Goal: Task Accomplishment & Management: Complete application form

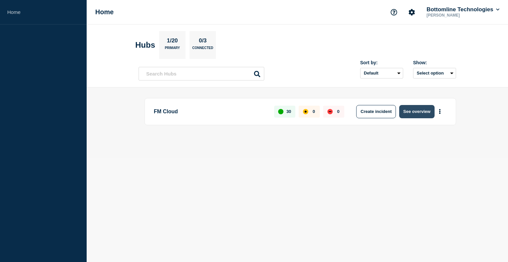
click at [417, 112] on button "See overview" at bounding box center [416, 111] width 35 height 13
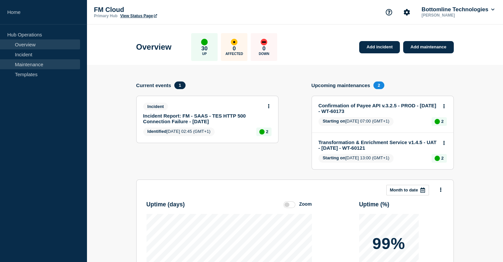
click at [24, 63] on link "Maintenance" at bounding box center [40, 64] width 80 height 10
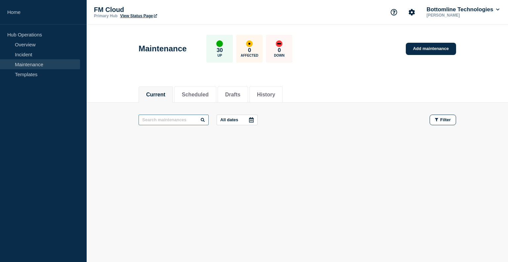
click at [193, 121] on input "text" at bounding box center [174, 119] width 70 height 11
type input "maintenane"
click at [204, 89] on li "Scheduled" at bounding box center [195, 94] width 42 height 16
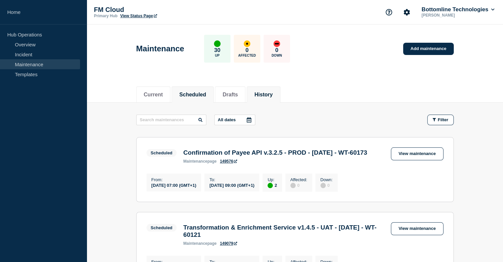
click at [273, 93] on button "History" at bounding box center [263, 95] width 18 height 6
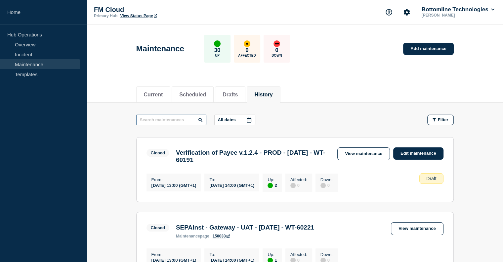
click at [175, 120] on input "text" at bounding box center [171, 119] width 70 height 11
type input "maintenance"
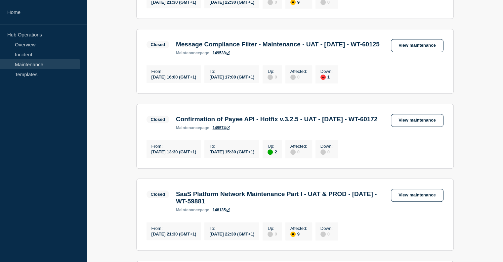
scroll to position [430, 0]
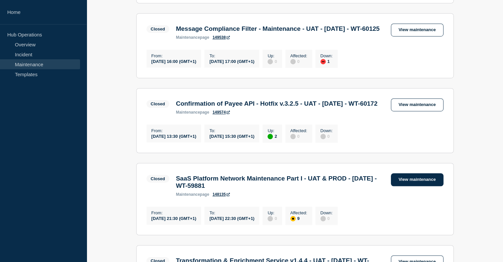
click at [420, 186] on link "View maintenance" at bounding box center [417, 179] width 52 height 13
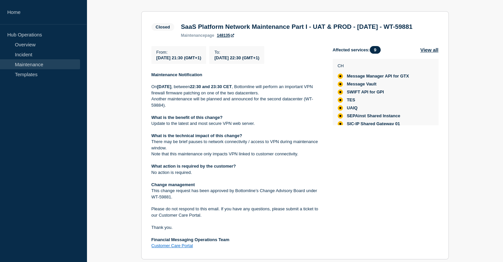
scroll to position [132, 0]
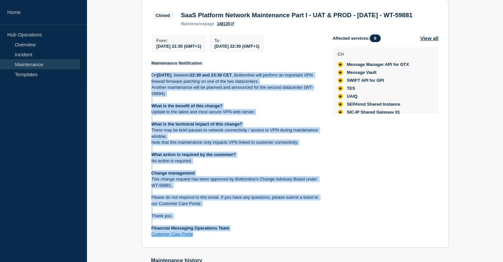
drag, startPoint x: 199, startPoint y: 246, endPoint x: 151, endPoint y: 85, distance: 168.1
click at [151, 85] on div "Maintenance Notification On Saturday 04 October 2025 , between 22:30 and 23:30 …" at bounding box center [236, 148] width 171 height 177
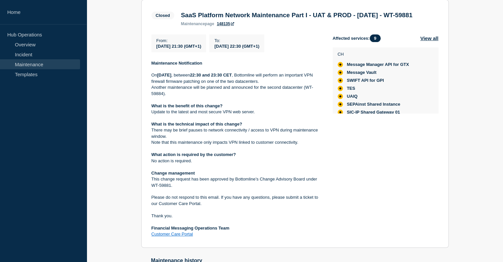
click at [151, 72] on p at bounding box center [236, 69] width 171 height 6
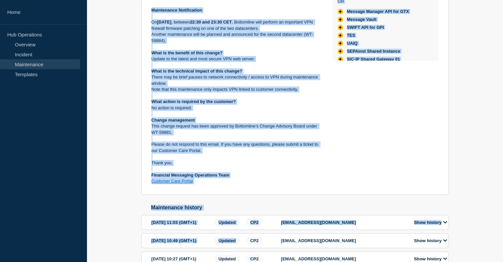
scroll to position [191, 0]
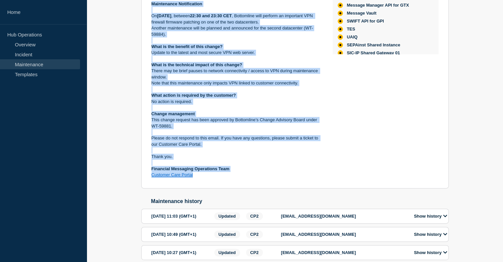
drag, startPoint x: 151, startPoint y: 73, endPoint x: 250, endPoint y: 191, distance: 154.7
click at [250, 188] on section "Closed SaaS Platform Network Maintenance Part I - UAT & PROD - 04/OCT/2025 - WT…" at bounding box center [295, 64] width 308 height 248
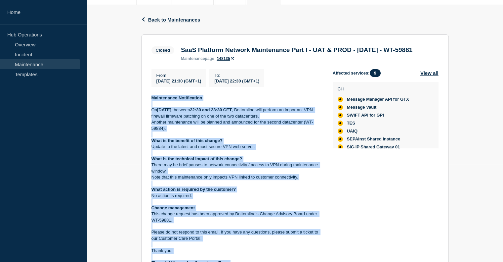
scroll to position [99, 0]
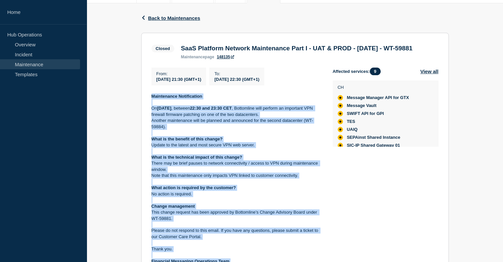
click at [246, 154] on p at bounding box center [236, 151] width 171 height 6
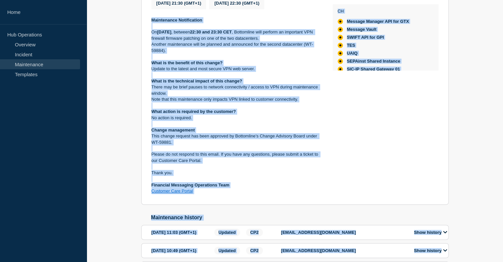
scroll to position [201, 0]
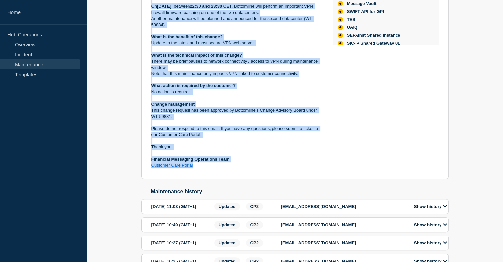
drag, startPoint x: 152, startPoint y: 107, endPoint x: 211, endPoint y: 177, distance: 90.8
click at [211, 168] on div "Maintenance Notification On Saturday 04 October 2025 , between 22:30 and 23:30 …" at bounding box center [236, 79] width 171 height 177
copy div "Maintenance Notification On Saturday 04 October 2025 , between 22:30 and 23:30 …"
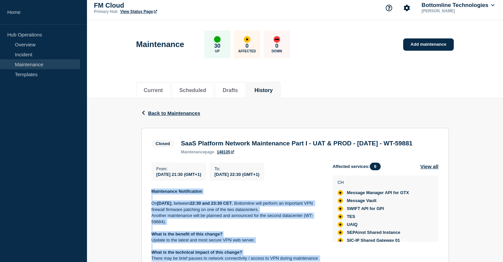
scroll to position [0, 0]
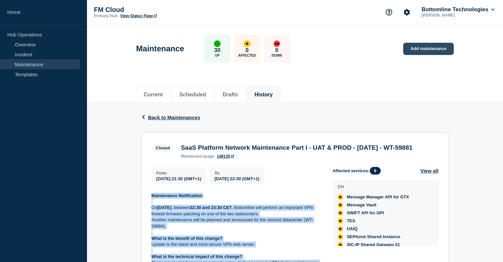
click at [414, 50] on link "Add maintenance" at bounding box center [428, 49] width 50 height 12
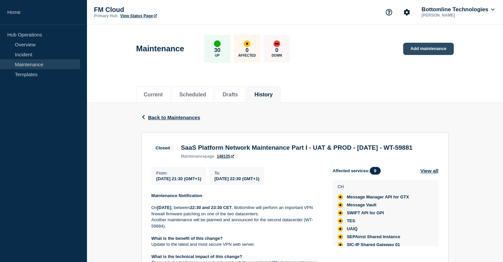
click at [414, 49] on link "Add maintenance" at bounding box center [428, 49] width 50 height 12
drag, startPoint x: 180, startPoint y: 148, endPoint x: 215, endPoint y: 158, distance: 36.0
click at [215, 158] on div "SaaS Platform Network Maintenance Part I - UAT & PROD - 04/OCT/2025 - WT-59881 …" at bounding box center [297, 151] width 238 height 15
copy h3 "SaaS Platform Network Maintenance Part I - UAT & PROD - 04/OCT/2025 - WT-59881"
click at [144, 116] on icon "button" at bounding box center [143, 117] width 5 height 4
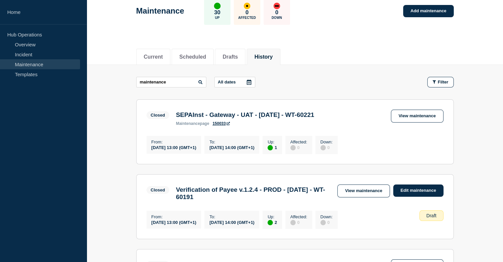
scroll to position [33, 0]
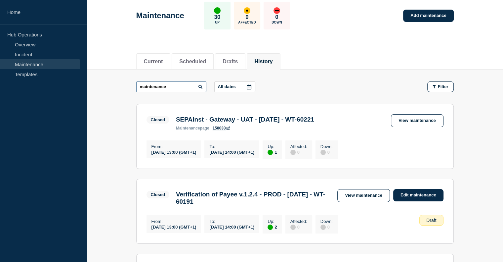
click at [175, 88] on input "maintenance" at bounding box center [171, 86] width 70 height 11
drag, startPoint x: 175, startPoint y: 88, endPoint x: 14, endPoint y: 72, distance: 161.5
type input "UA"
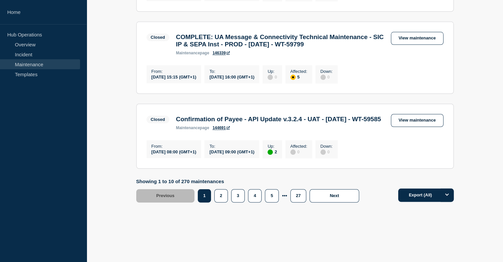
scroll to position [794, 0]
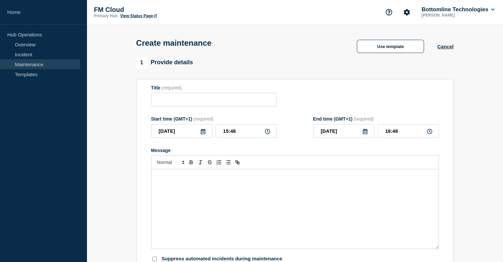
click at [197, 179] on p "Message" at bounding box center [294, 176] width 277 height 6
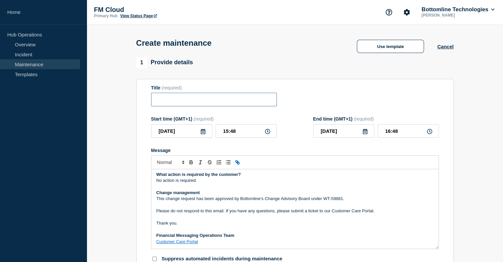
click at [204, 99] on input "Title" at bounding box center [214, 100] width 126 height 14
paste input "SaaS Platform Network Maintenance Part I - UAT & PROD - 04/OCT/2025 - WT-59881"
click at [266, 100] on input "SaaS Platform Network Maintenance Part I - UAT & PROD - 04/OCT/2025 - WT-59881" at bounding box center [214, 100] width 126 height 14
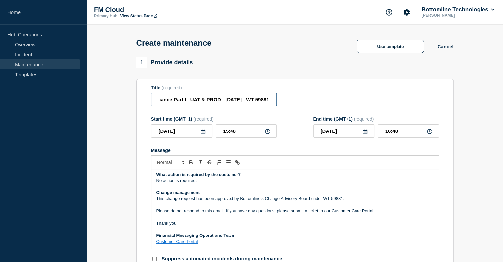
paste input "891"
click at [240, 97] on input "SaaS Platform Network Maintenance Part I - UAT & PROD - 04/OCT/2025 - WT-58911" at bounding box center [214, 100] width 126 height 14
click at [201, 100] on input "SaaS Platform Network Maintenance - UAT - 21/NOV/2025 - WT-58911" at bounding box center [214, 100] width 126 height 14
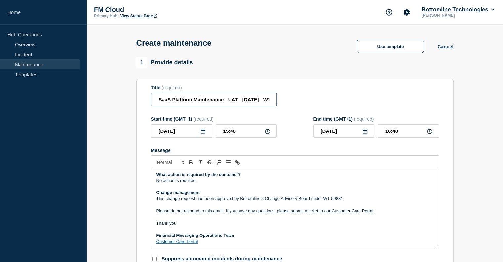
type input "SaaS Platform Maintenance - UAT - 21/NOV/2025 - WT-58911"
click at [203, 133] on icon at bounding box center [203, 131] width 5 height 5
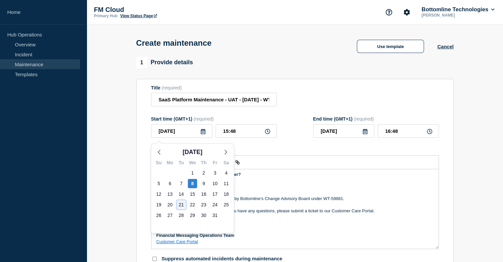
click at [181, 205] on div "21" at bounding box center [181, 204] width 9 height 9
type input "2025-10-21"
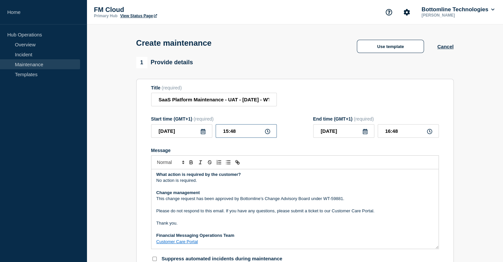
click at [225, 134] on input "15:48" at bounding box center [246, 131] width 61 height 14
click at [228, 132] on input "15:48" at bounding box center [246, 131] width 61 height 14
type input "17:48"
type input "18:48"
type input "17:08"
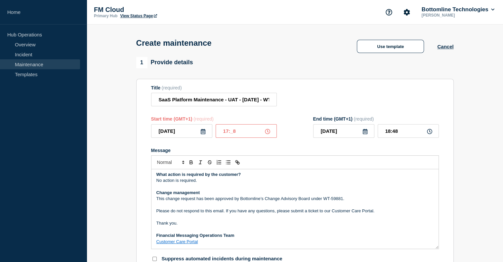
type input "18:08"
type input "17:00"
type input "18:00"
drag, startPoint x: 260, startPoint y: 102, endPoint x: 286, endPoint y: 102, distance: 25.8
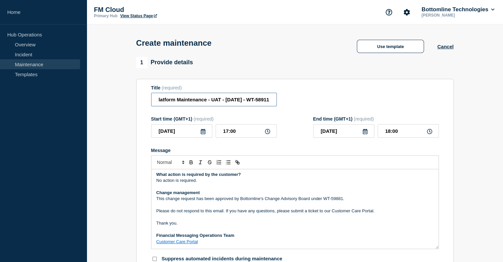
click at [286, 102] on div "Title (required) SaaS Platform Maintenance - UAT - 21/NOV/2025 - WT-58911" at bounding box center [295, 95] width 288 height 21
click at [255, 99] on input "SaaS Platform Maintenance - UAT - 21/NOV/2025 - WT-58911" at bounding box center [214, 100] width 126 height 14
click at [247, 101] on input "SaaS Platform Maintenance - UAT - 21/NOV/2025 - WT-58911" at bounding box center [214, 100] width 126 height 14
drag, startPoint x: 247, startPoint y: 101, endPoint x: 278, endPoint y: 103, distance: 30.9
click at [278, 103] on div "Title (required) SaaS Platform Maintenance - UAT - 21/NOV/2025 - WT-58911" at bounding box center [295, 95] width 288 height 21
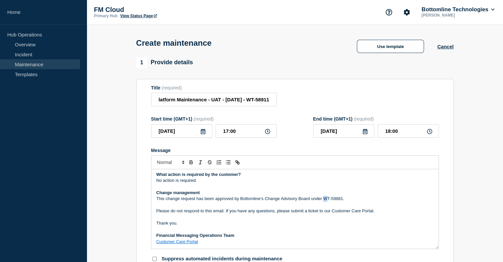
scroll to position [0, 0]
drag, startPoint x: 323, startPoint y: 201, endPoint x: 343, endPoint y: 200, distance: 19.9
click at [343, 200] on p "This change request has been approved by Bottomline’s Change Advisory Board und…" at bounding box center [294, 198] width 277 height 6
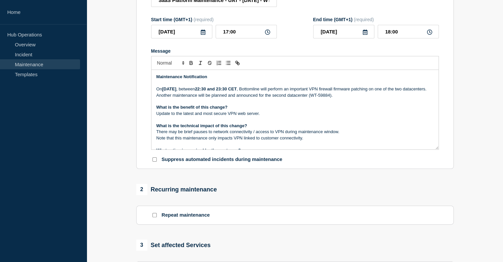
click at [204, 35] on icon at bounding box center [203, 31] width 5 height 5
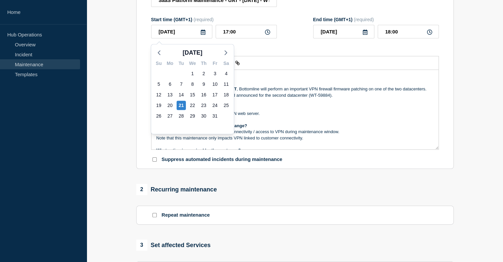
click at [251, 46] on form "Title (required) SaaS Platform Maintenance - UAT - 21/NOV/2025 - WT-58911 Start…" at bounding box center [295, 74] width 288 height 177
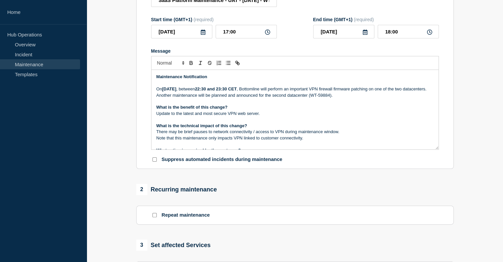
click at [171, 91] on strong "Saturday 04 October 2025" at bounding box center [169, 88] width 14 height 5
click at [235, 90] on strong "22:30 and 23:30 CET" at bounding box center [216, 88] width 42 height 5
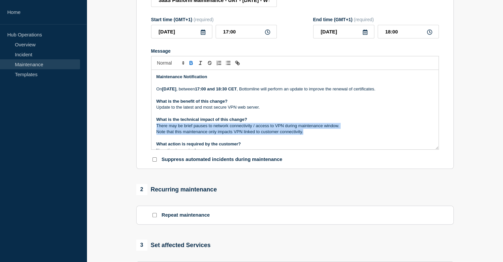
drag, startPoint x: 156, startPoint y: 127, endPoint x: 302, endPoint y: 132, distance: 145.6
click at [303, 133] on div "Maintenance Notification On Tuesday 21 October 2025 , between 17:00 and 18:30 C…" at bounding box center [294, 109] width 287 height 79
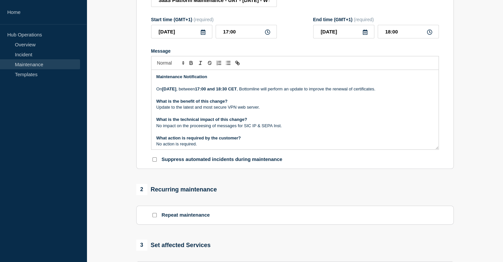
scroll to position [66, 0]
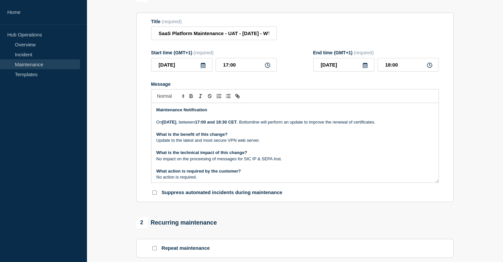
click at [193, 143] on p "Update to the latest and most secure VPN web server." at bounding box center [294, 140] width 277 height 6
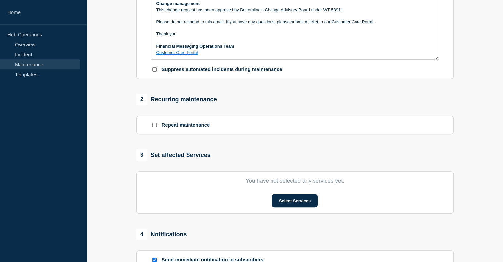
scroll to position [198, 0]
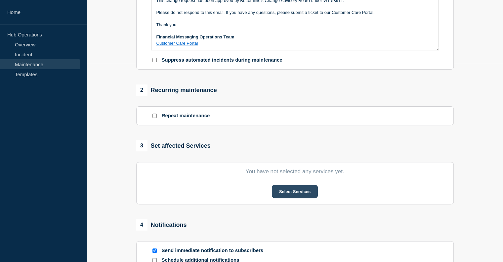
click at [292, 192] on button "Select Services" at bounding box center [295, 191] width 46 height 13
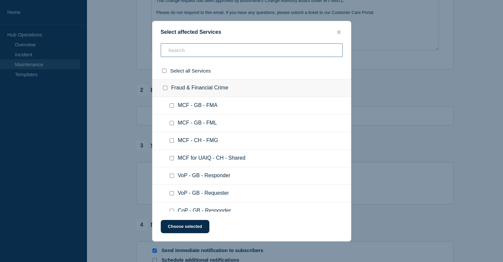
click at [188, 50] on input "text" at bounding box center [252, 50] width 182 height 14
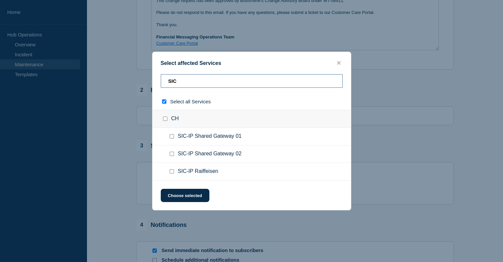
type input "SIC"
checkbox input "true"
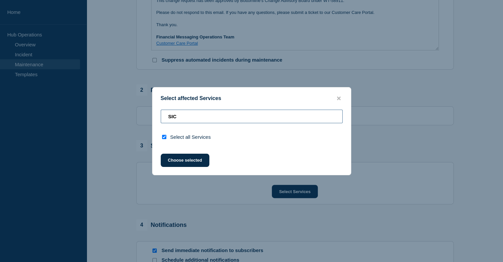
type input "SIC"
checkbox input "false"
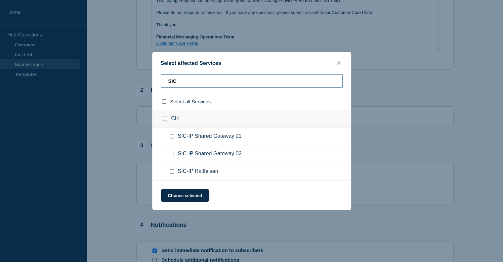
drag, startPoint x: 190, startPoint y: 78, endPoint x: 115, endPoint y: 78, distance: 75.4
click at [115, 78] on div "Select affected Services SIC Select all Services CH SIC-IP Shared Gateway 01 SI…" at bounding box center [251, 131] width 503 height 262
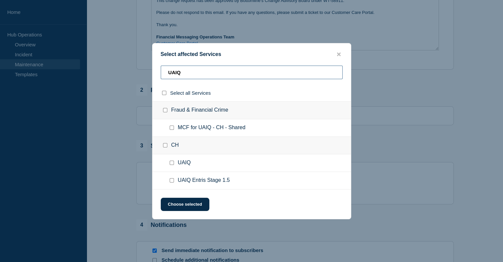
type input "UAIQ"
click at [172, 164] on input "UAIQ checkbox" at bounding box center [172, 162] width 4 height 4
checkbox input "true"
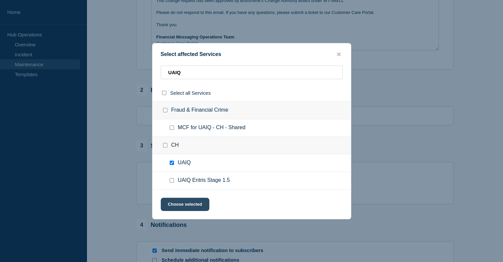
click at [185, 203] on button "Choose selected" at bounding box center [185, 203] width 49 height 13
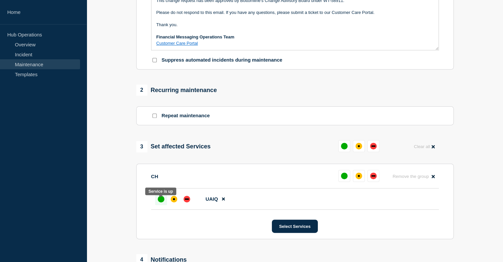
click at [160, 202] on div "up" at bounding box center [161, 198] width 7 height 7
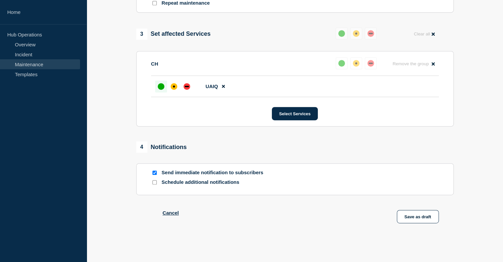
scroll to position [331, 0]
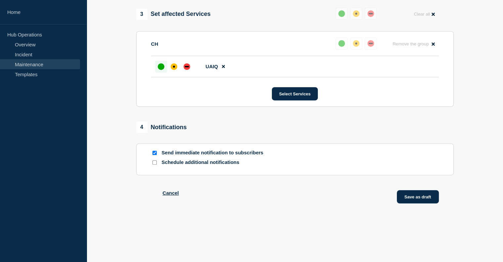
click at [412, 198] on button "Save as draft" at bounding box center [418, 196] width 42 height 13
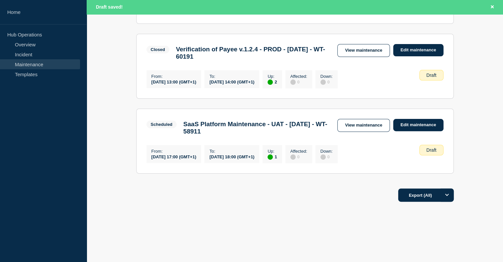
scroll to position [202, 0]
click at [359, 123] on link "View maintenance" at bounding box center [363, 125] width 52 height 13
